Goal: Transaction & Acquisition: Subscribe to service/newsletter

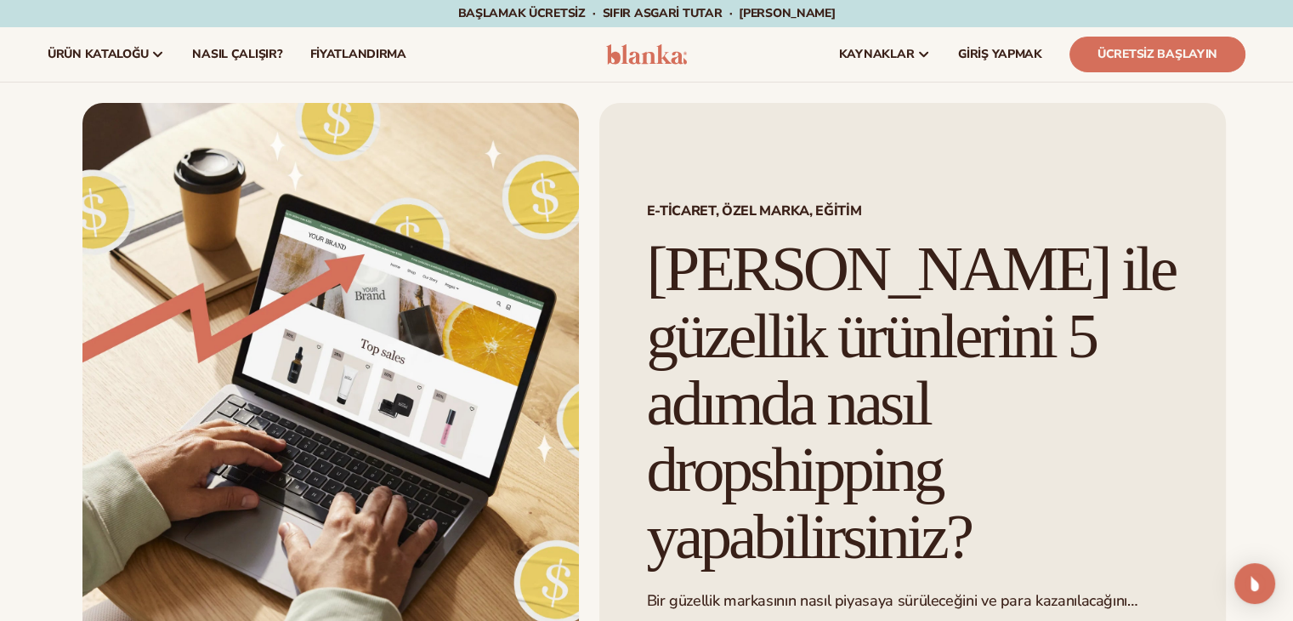
click at [807, 105] on div "E-ticaret, Özel Marka, EĞİTİM Blanka ile güzellik ürünlerini 5 adımda nasıl dro…" at bounding box center [912, 407] width 627 height 609
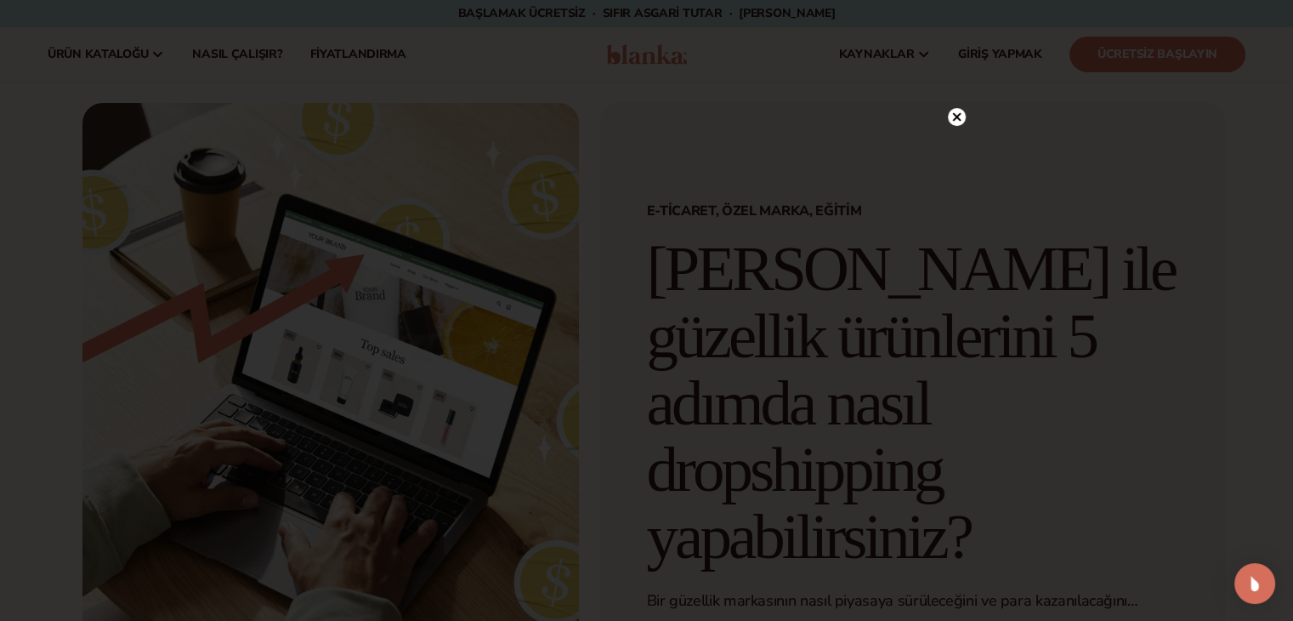
click at [952, 116] on circle at bounding box center [957, 117] width 18 height 18
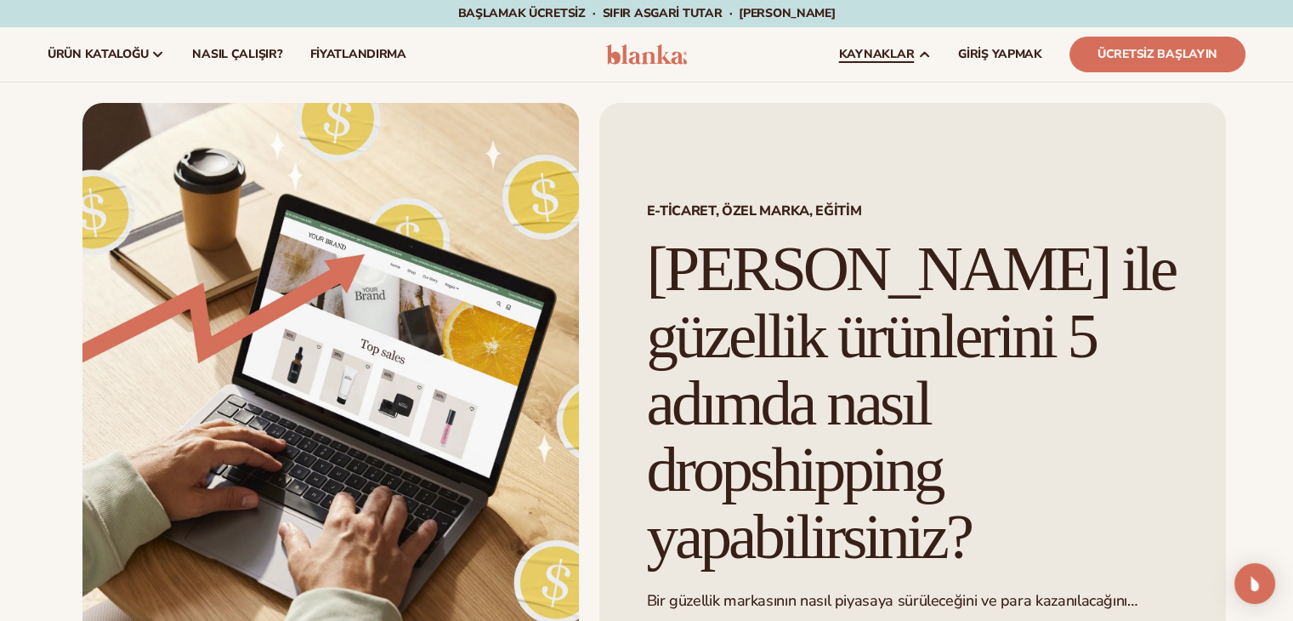
click at [1292, 270] on html "İçeriğe geç Başlamak ücretsiz · SIFIR asgari tutar · SIFIR sözleşmeler · Başlam…" at bounding box center [646, 310] width 1293 height 621
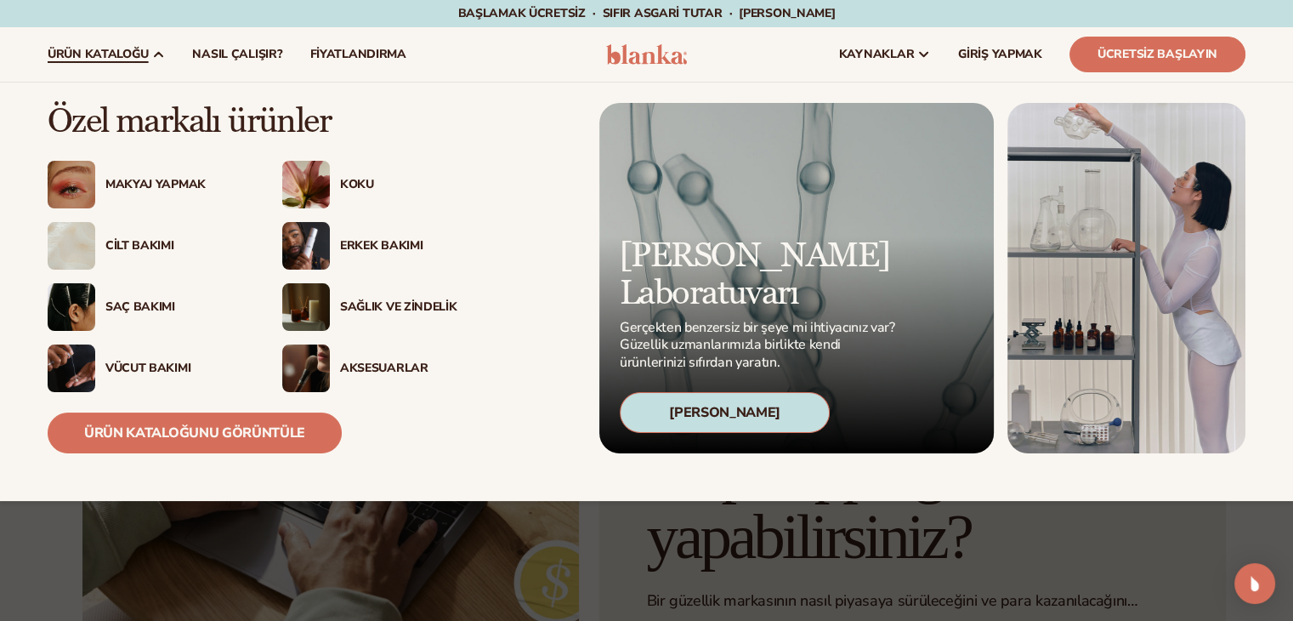
click at [126, 246] on font "Cilt Bakımı" at bounding box center [139, 245] width 68 height 16
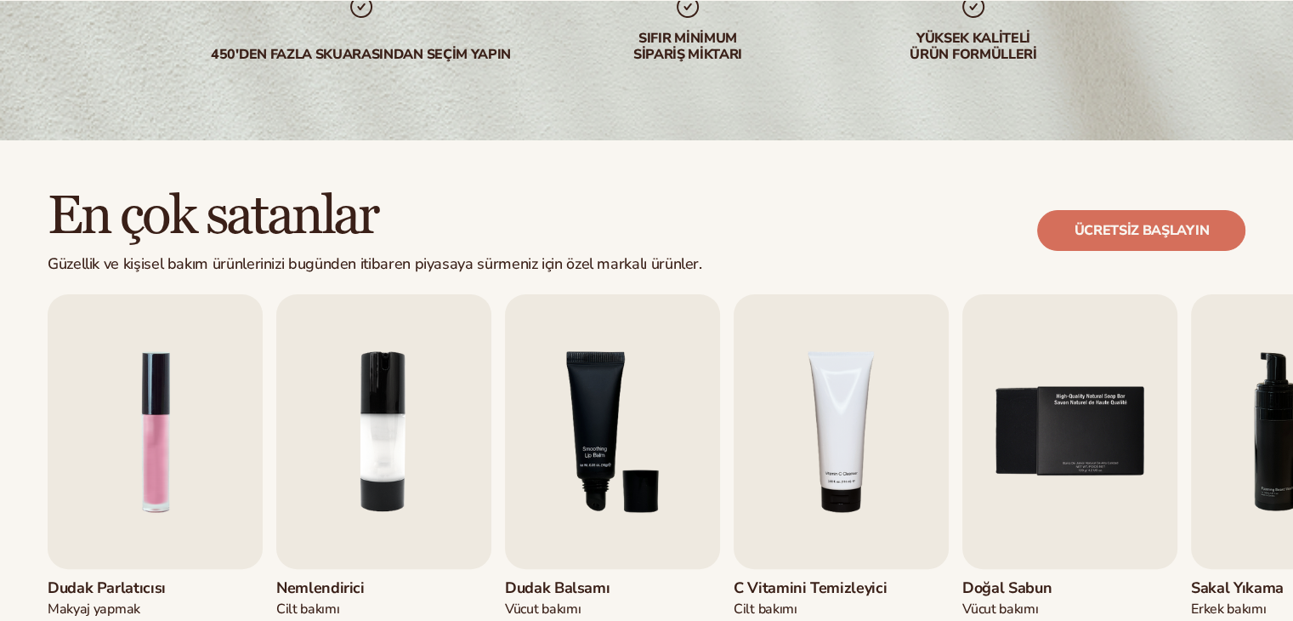
scroll to position [425, 0]
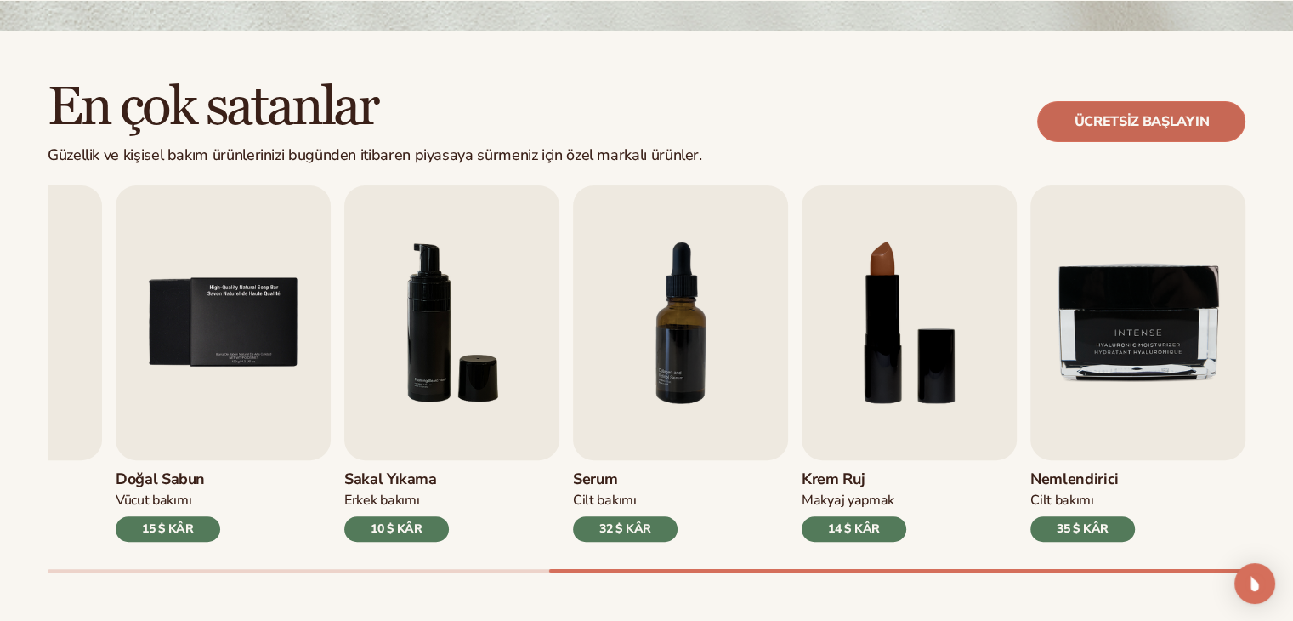
click at [1180, 116] on font "Ücretsiz başlayın" at bounding box center [1141, 121] width 135 height 19
